Goal: Task Accomplishment & Management: Manage account settings

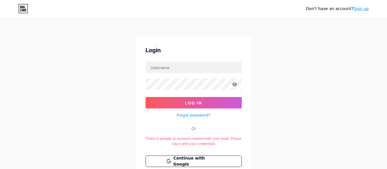
scroll to position [57, 0]
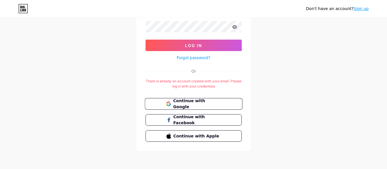
click at [195, 103] on span "Continue with Google" at bounding box center [197, 104] width 48 height 12
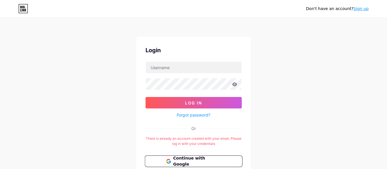
click at [196, 163] on span "Continue with Google" at bounding box center [197, 161] width 48 height 12
click at [188, 64] on input "text" at bounding box center [194, 67] width 96 height 11
click at [189, 65] on input "text" at bounding box center [194, 67] width 96 height 11
type input "atinarpcreator@gmail.com"
click at [201, 116] on link "Forgot password?" at bounding box center [194, 115] width 34 height 6
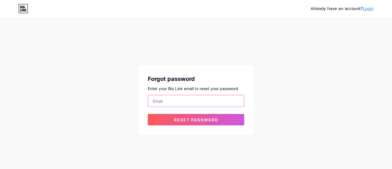
click at [171, 101] on input "email" at bounding box center [196, 100] width 96 height 11
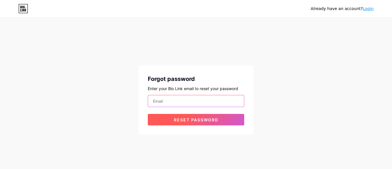
type input "atinarpcreator@gmail.com"
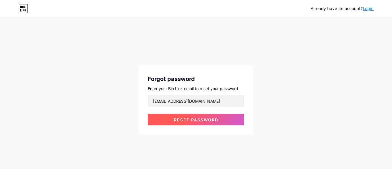
click at [191, 119] on span "Reset password" at bounding box center [196, 119] width 44 height 5
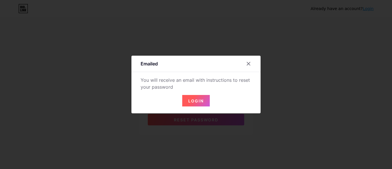
click at [200, 101] on span "Login" at bounding box center [195, 100] width 15 height 5
